Goal: Find contact information: Find contact information

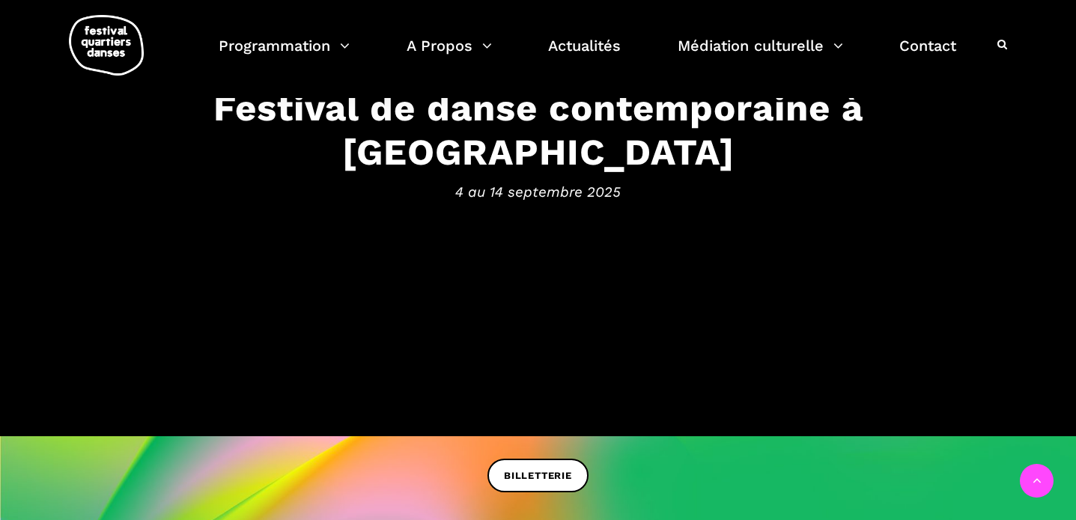
scroll to position [296, 0]
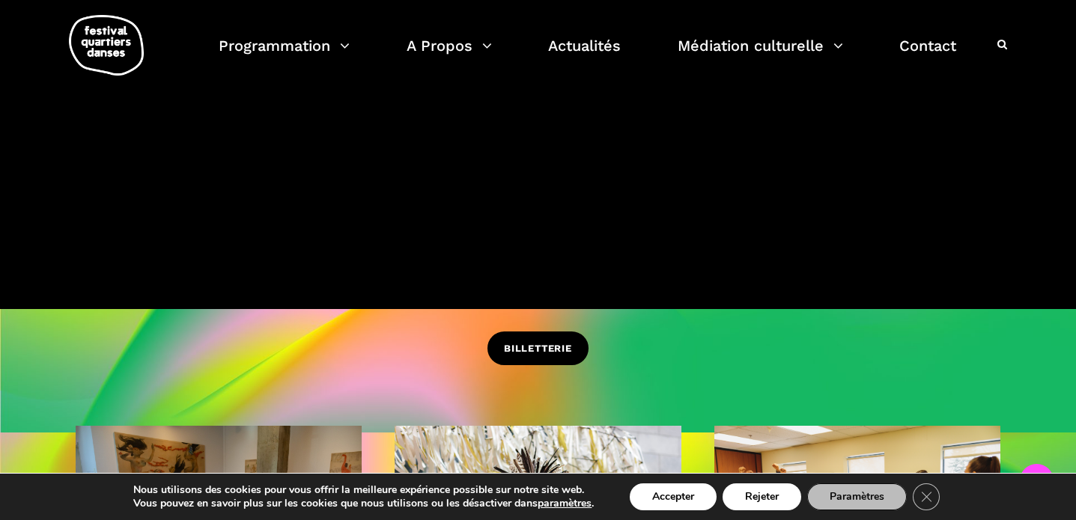
drag, startPoint x: 570, startPoint y: 368, endPoint x: 558, endPoint y: 347, distance: 24.1
click at [570, 368] on div "BILLETTERIE" at bounding box center [538, 360] width 1076 height 56
click at [544, 347] on span "BILLETTERIE" at bounding box center [538, 349] width 68 height 16
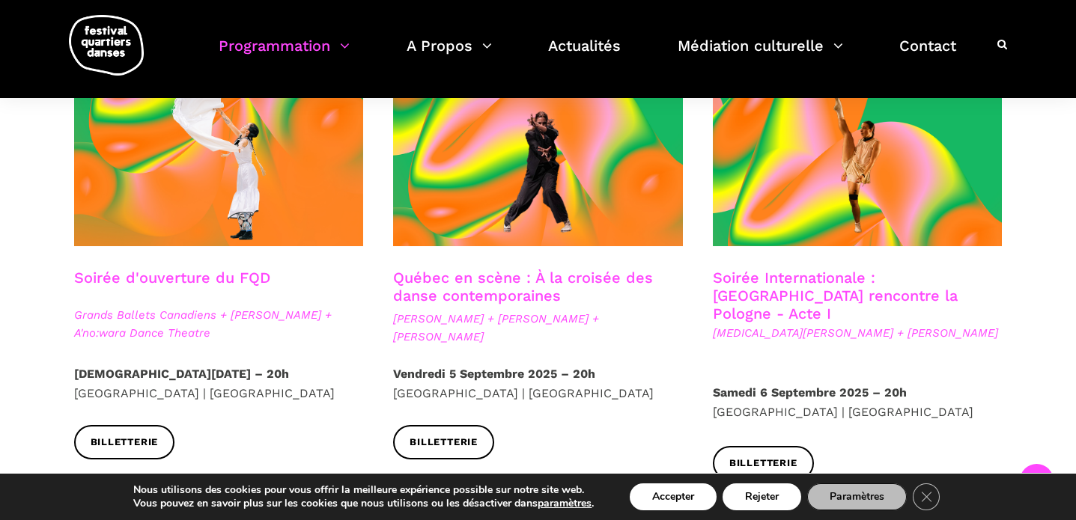
scroll to position [447, 0]
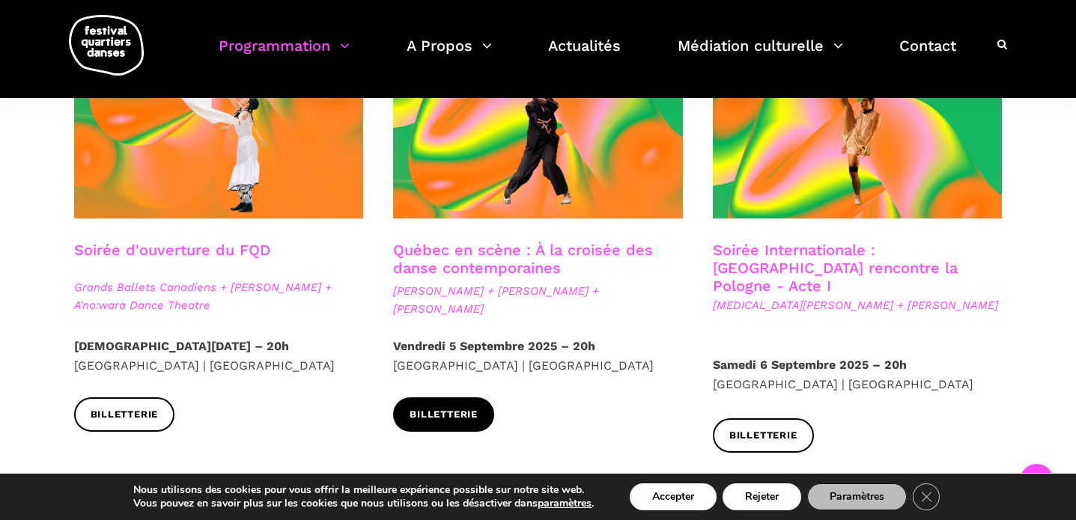
click at [447, 413] on span "Billetterie" at bounding box center [443, 415] width 68 height 16
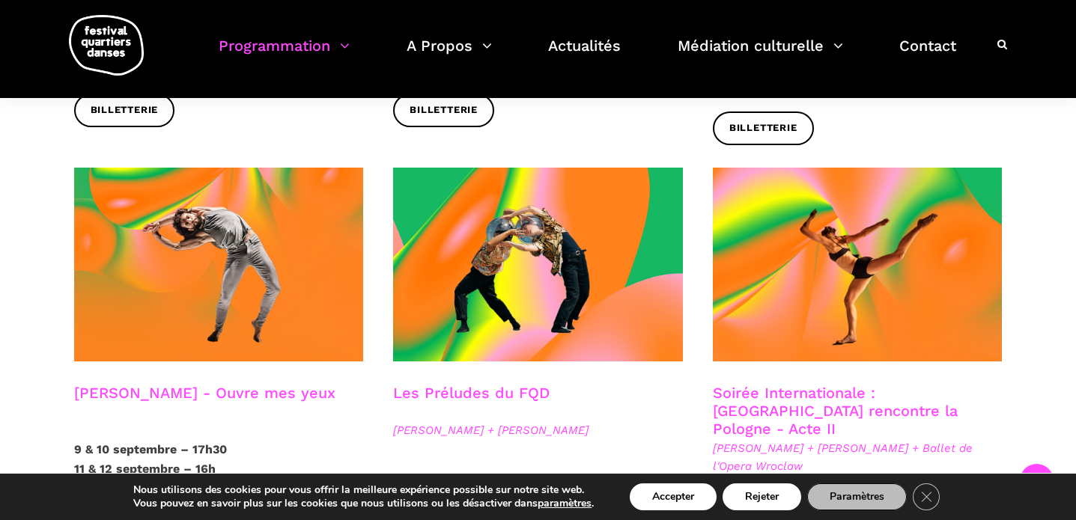
scroll to position [1341, 0]
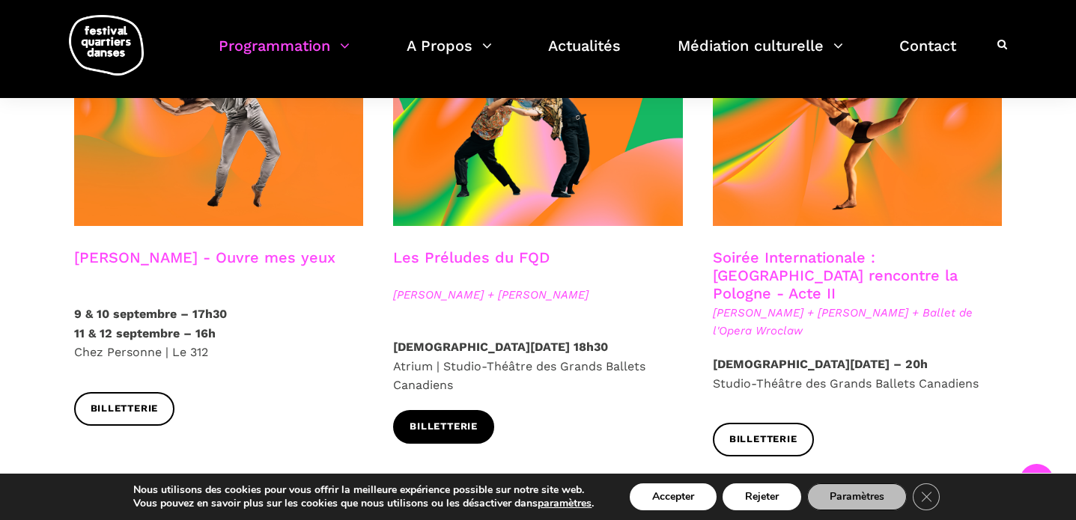
click at [467, 419] on span "Billetterie" at bounding box center [443, 427] width 68 height 16
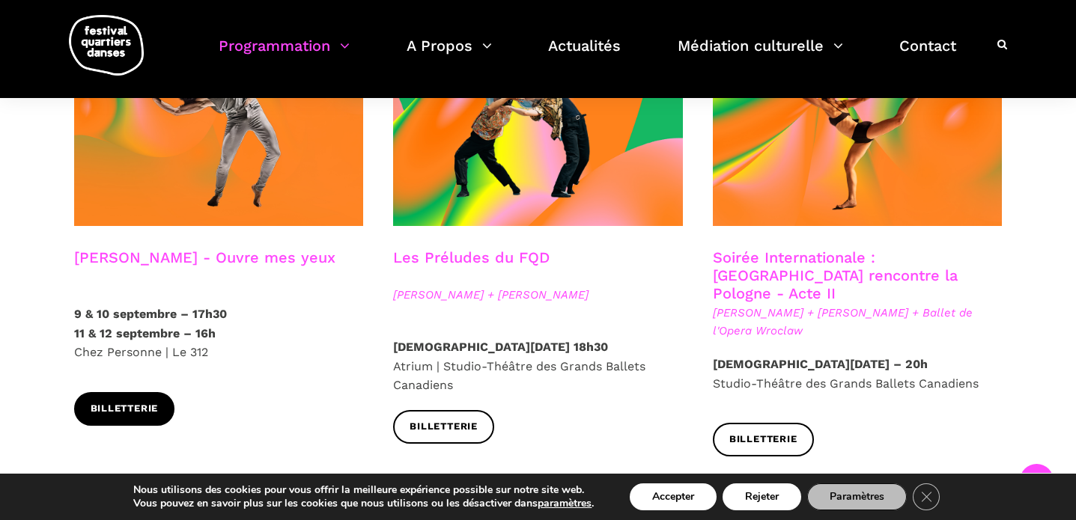
click at [147, 401] on span "Billetterie" at bounding box center [125, 409] width 68 height 16
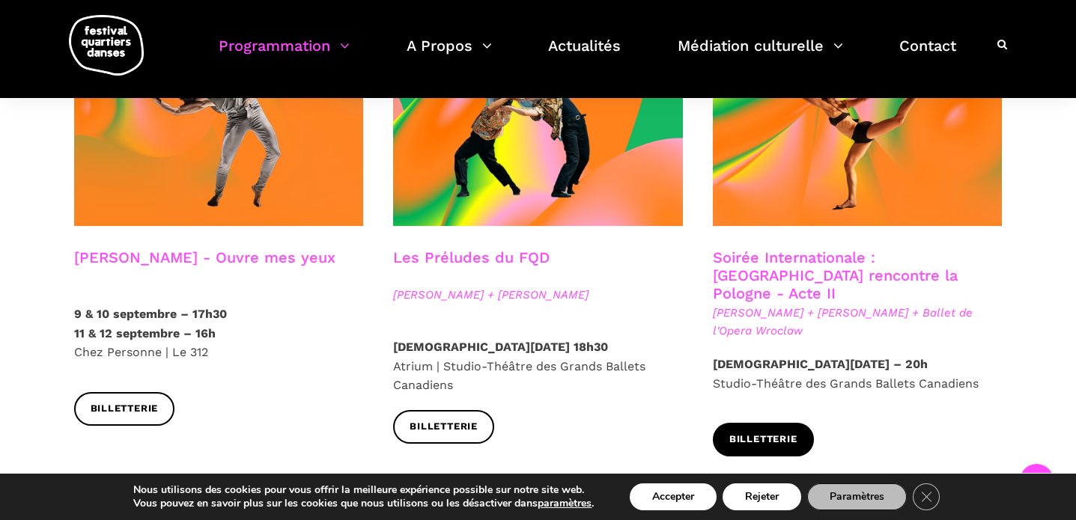
click at [754, 423] on link "Billetterie" at bounding box center [763, 440] width 101 height 34
click at [751, 423] on div "Billetterie" at bounding box center [858, 451] width 320 height 56
click at [751, 423] on link "Billetterie" at bounding box center [763, 440] width 101 height 34
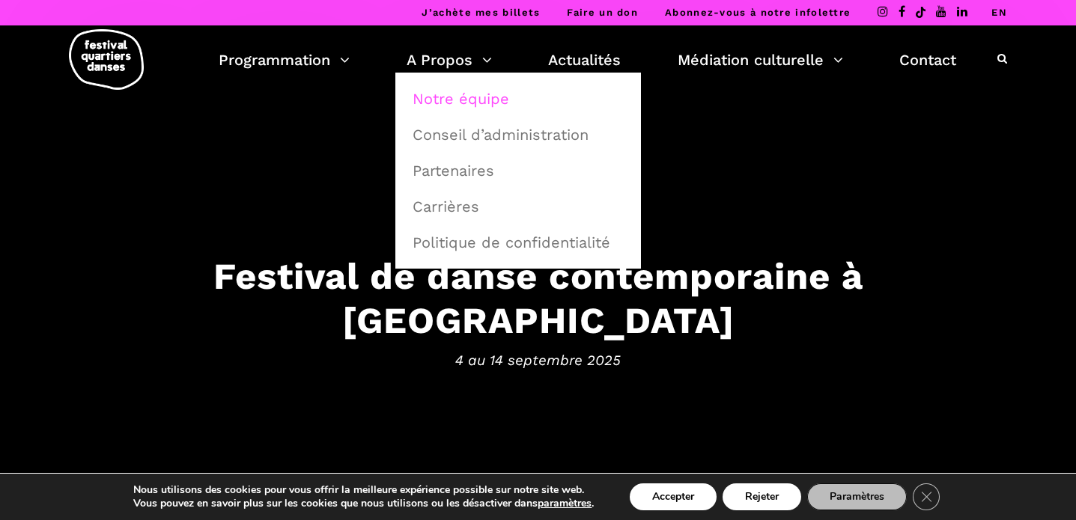
click at [457, 90] on link "Notre équipe" at bounding box center [517, 99] width 229 height 34
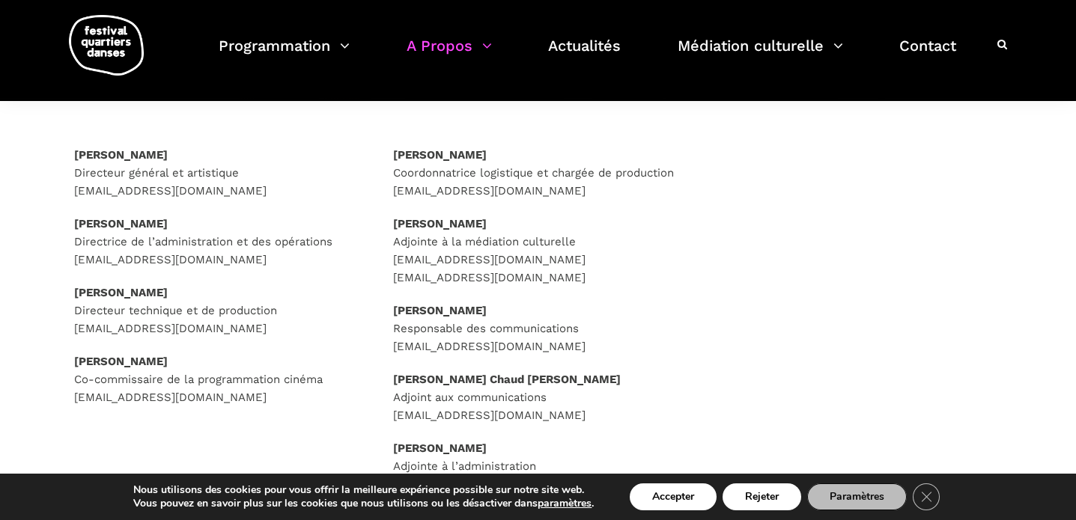
scroll to position [216, 0]
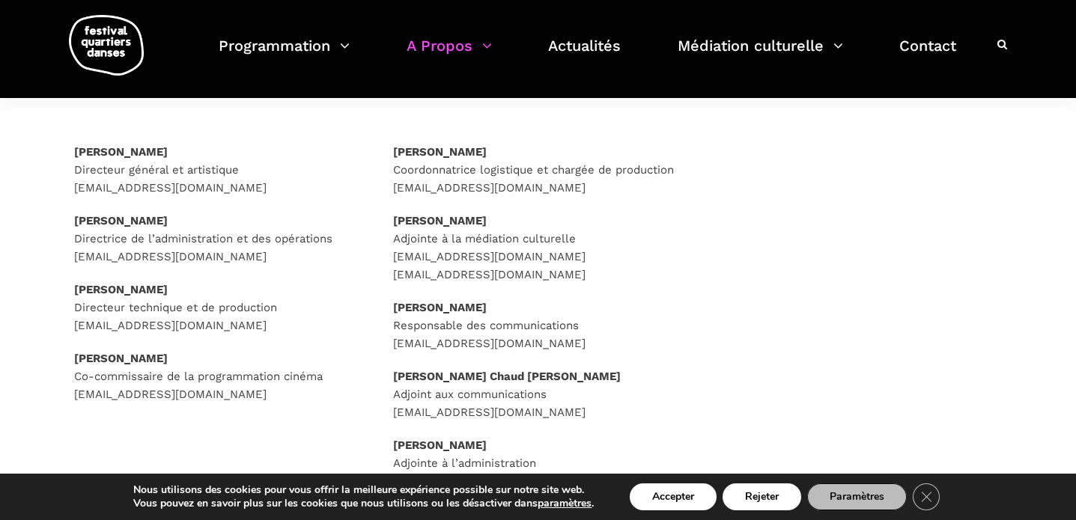
drag, startPoint x: 203, startPoint y: 152, endPoint x: 70, endPoint y: 152, distance: 133.2
click at [70, 152] on div "Rafik Hubert Sabbagh Directeur général et artistique direction@quartiersdanses.…" at bounding box center [219, 292] width 320 height 298
copy strong "Rafik Hubert Sabbagh"
drag, startPoint x: 267, startPoint y: 196, endPoint x: 70, endPoint y: 189, distance: 197.7
click at [70, 189] on div "Rafik Hubert Sabbagh Directeur général et artistique direction@quartiersdanses.…" at bounding box center [219, 292] width 320 height 298
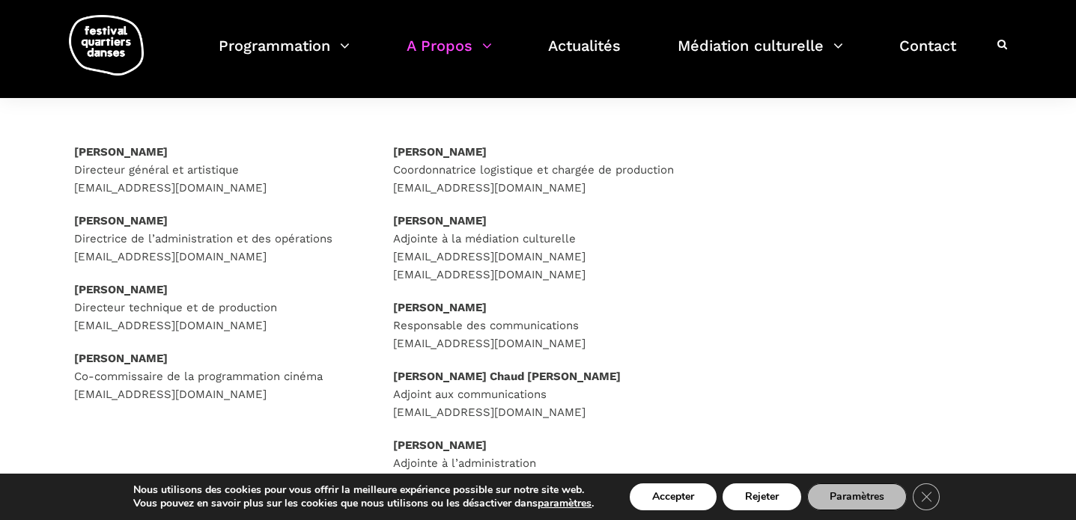
drag, startPoint x: 70, startPoint y: 189, endPoint x: 258, endPoint y: 189, distance: 187.9
click at [258, 189] on div "Rafik Hubert Sabbagh Directeur général et artistique direction@quartiersdanses.…" at bounding box center [219, 292] width 320 height 298
copy p "direction@quartiersdanses.com"
drag, startPoint x: 608, startPoint y: 342, endPoint x: 387, endPoint y: 346, distance: 220.9
click at [387, 346] on div "Caroline Beaudry Coordonnatrice logistique et chargée de production logistiques…" at bounding box center [538, 335] width 320 height 385
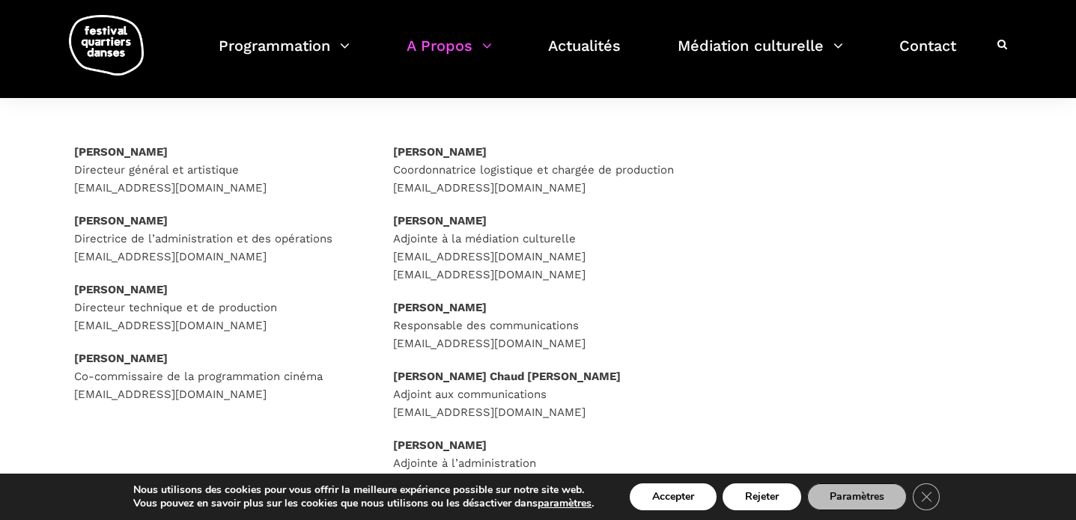
copy p "communications@quartiersdanses.com"
drag, startPoint x: 591, startPoint y: 325, endPoint x: 391, endPoint y: 323, distance: 199.9
click at [391, 323] on div "Caroline Beaudry Coordonnatrice logistique et chargée de production logistiques…" at bounding box center [538, 335] width 320 height 385
copy p "Responsable des communications"
click at [281, 261] on p "Aurélie Jurain Directrice de l’administration et des opérations administration@…" at bounding box center [219, 239] width 290 height 54
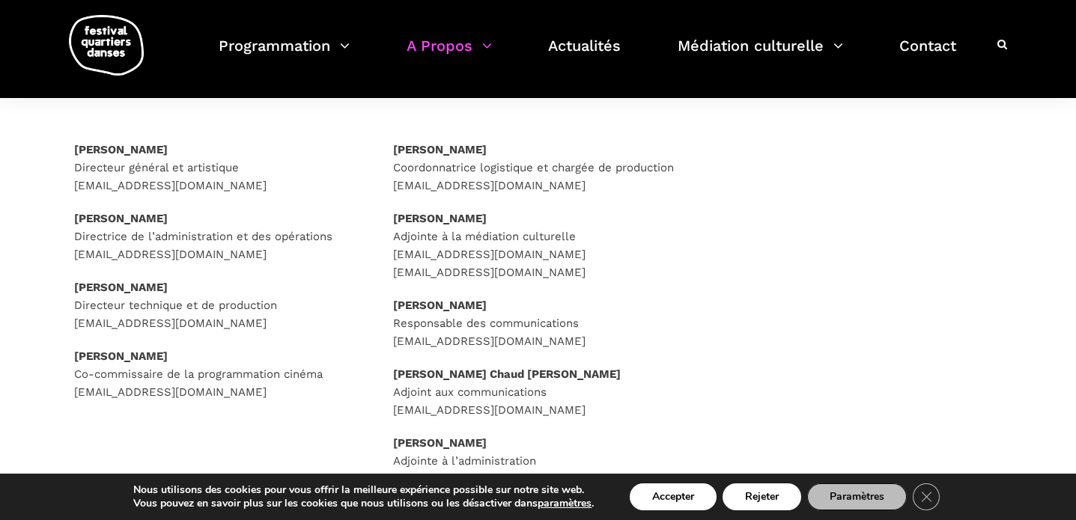
scroll to position [201, 0]
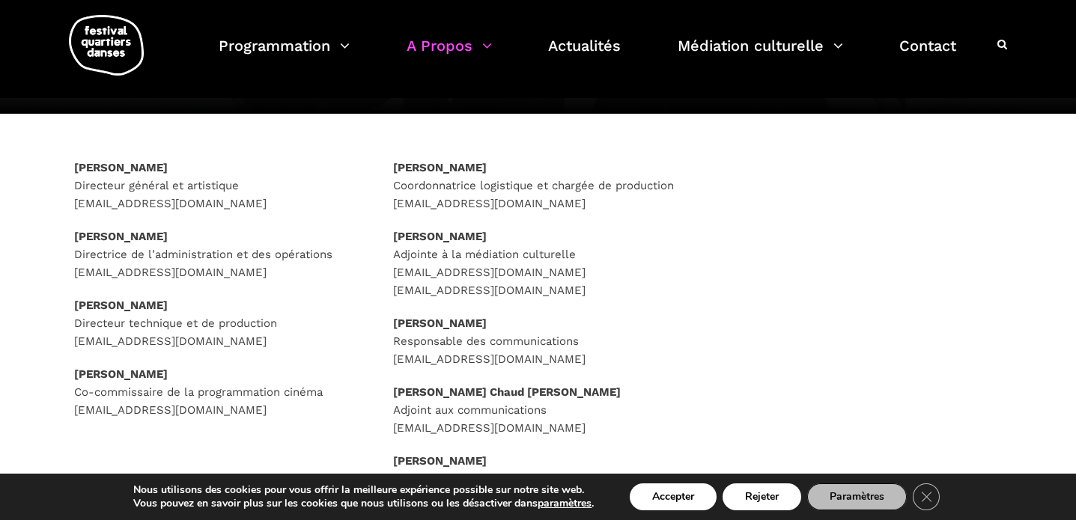
drag, startPoint x: 158, startPoint y: 237, endPoint x: 55, endPoint y: 237, distance: 102.6
click at [55, 237] on div "Rafik Hubert Sabbagh Directeur général et artistique direction@quartiersdanses.…" at bounding box center [538, 351] width 988 height 385
drag, startPoint x: 290, startPoint y: 272, endPoint x: 16, endPoint y: 272, distance: 274.0
click at [16, 272] on div "Rafik Hubert Sabbagh Directeur général et artistique direction@quartiersdanses.…" at bounding box center [538, 351] width 1076 height 385
copy p "administration@quartiersdanses.com"
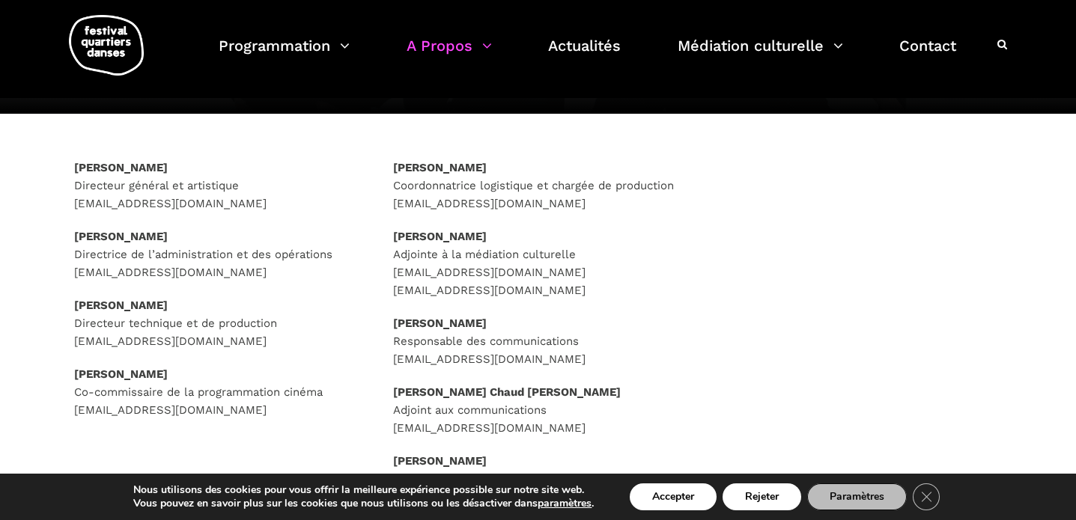
drag, startPoint x: 69, startPoint y: 235, endPoint x: 207, endPoint y: 235, distance: 138.5
click at [207, 235] on div "Rafik Hubert Sabbagh Directeur général et artistique direction@quartiersdanses.…" at bounding box center [219, 308] width 320 height 298
copy strong "Aurélie Jurain"
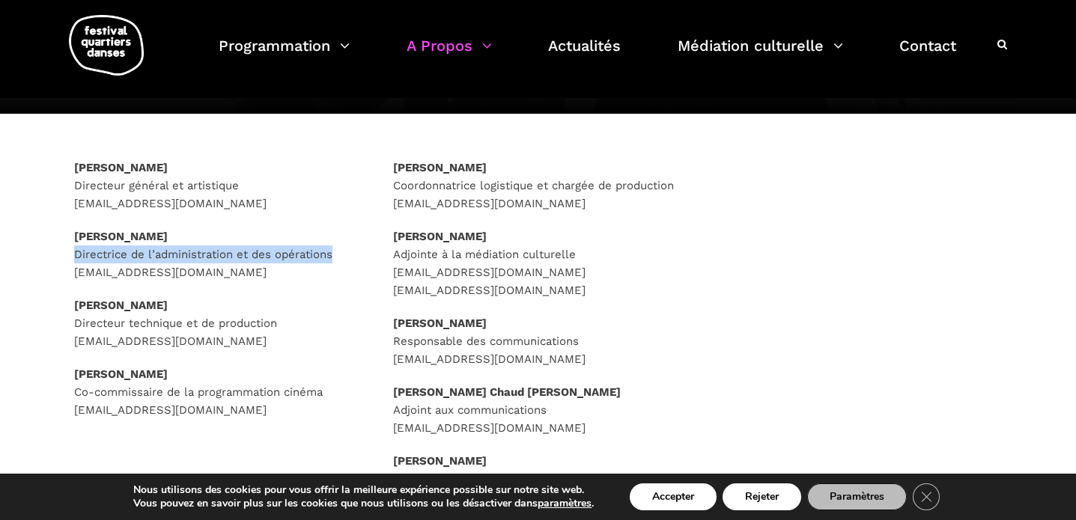
drag, startPoint x: 72, startPoint y: 253, endPoint x: 339, endPoint y: 255, distance: 267.2
click at [339, 255] on div "Rafik Hubert Sabbagh Directeur général et artistique direction@quartiersdanses.…" at bounding box center [219, 308] width 320 height 298
copy p "Directrice de l’administration et des opérations"
